Goal: Navigation & Orientation: Find specific page/section

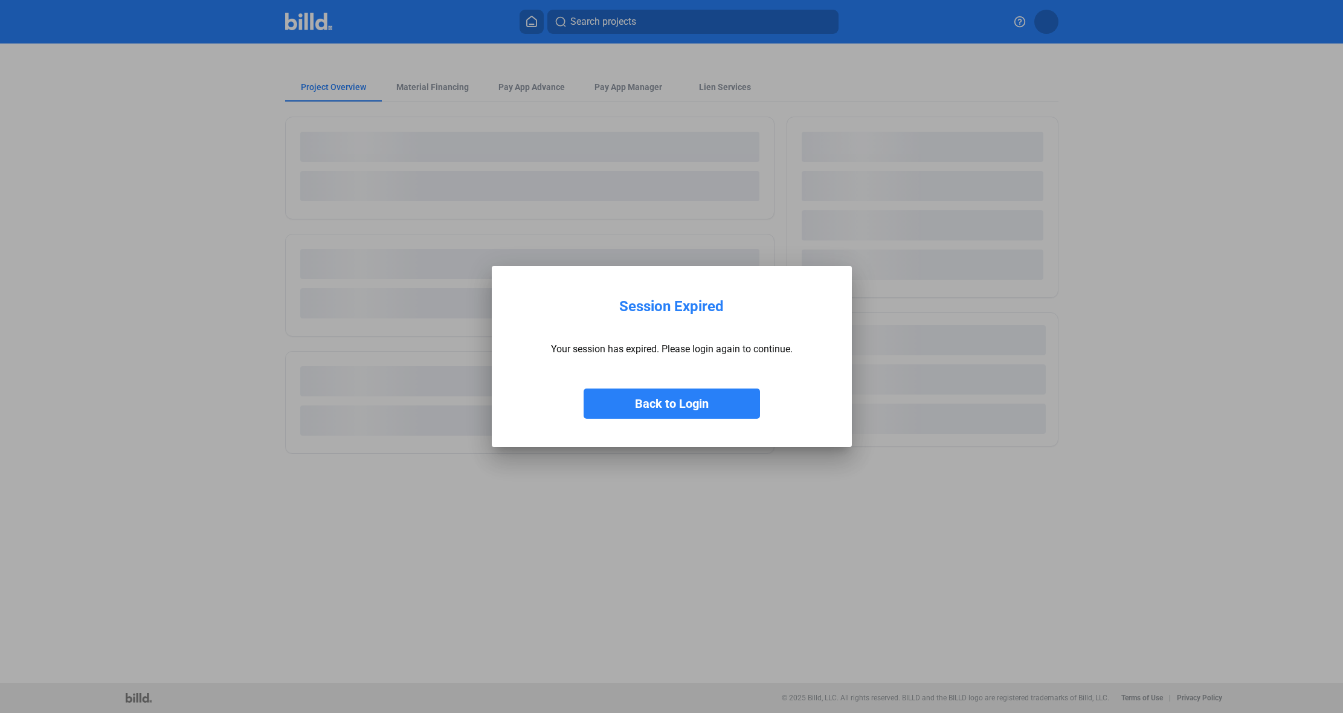
click at [675, 404] on button "Back to Login" at bounding box center [671, 403] width 176 height 30
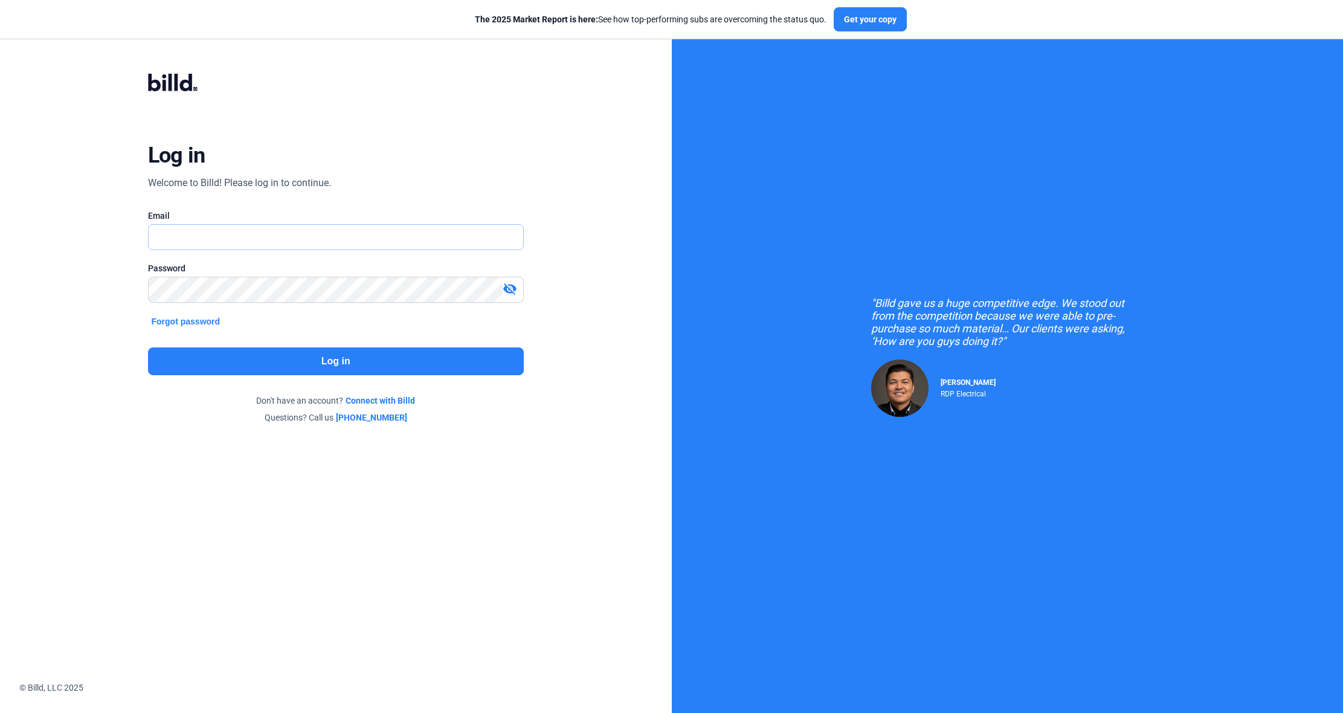
type input "[PERSON_NAME][EMAIL_ADDRESS][DOMAIN_NAME]"
click at [329, 361] on button "Log in" at bounding box center [336, 361] width 376 height 28
